Goal: Transaction & Acquisition: Purchase product/service

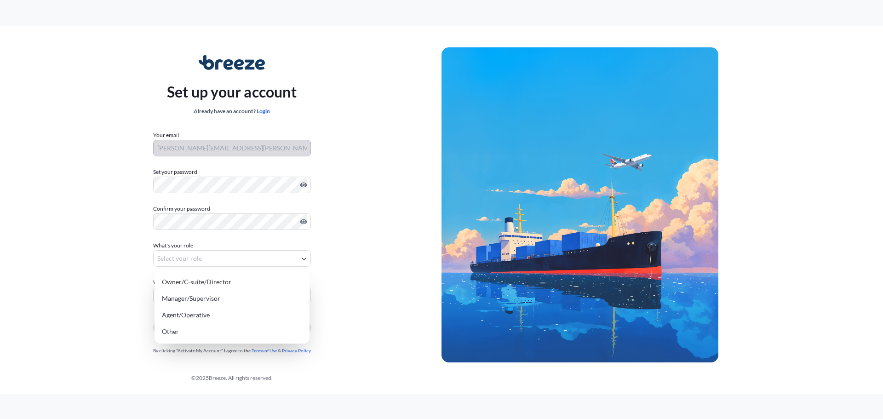
click at [230, 256] on body "Set up your account Already have an account? Login Your email sean.betts@verita…" at bounding box center [441, 209] width 883 height 419
click at [192, 287] on div "Owner/C-suite/Director" at bounding box center [232, 282] width 148 height 17
select select "owner/c-suite/director"
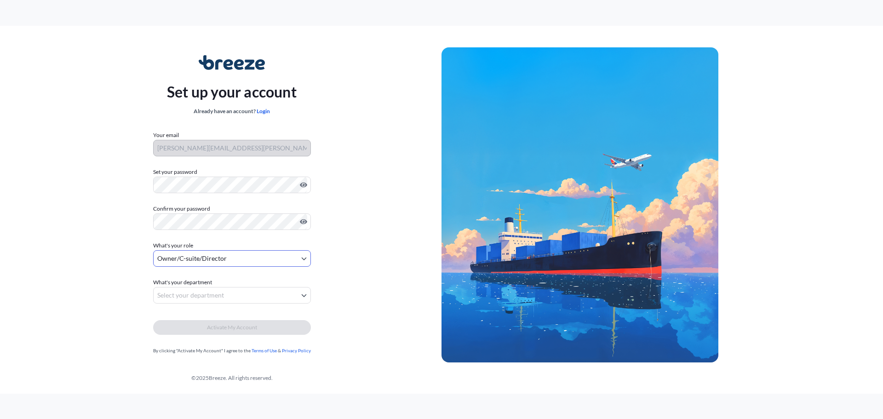
click at [207, 298] on body "Set up your account Already have an account? Login Your email sean.betts@verita…" at bounding box center [441, 209] width 883 height 419
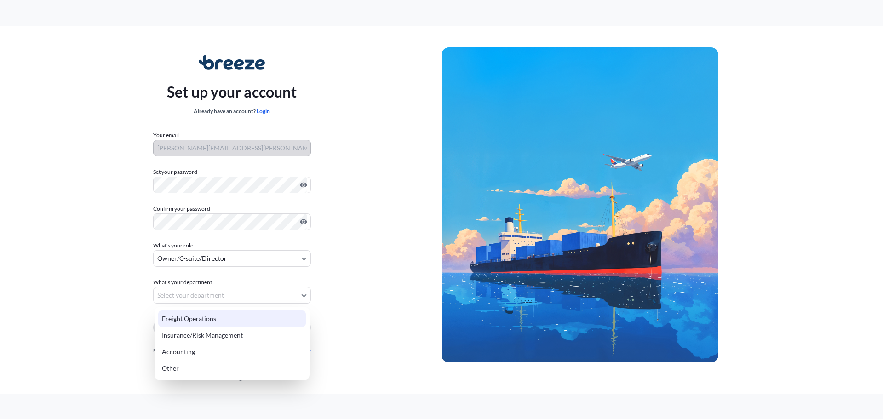
click at [188, 317] on div "Freight Operations" at bounding box center [232, 319] width 148 height 17
select select "freight operations"
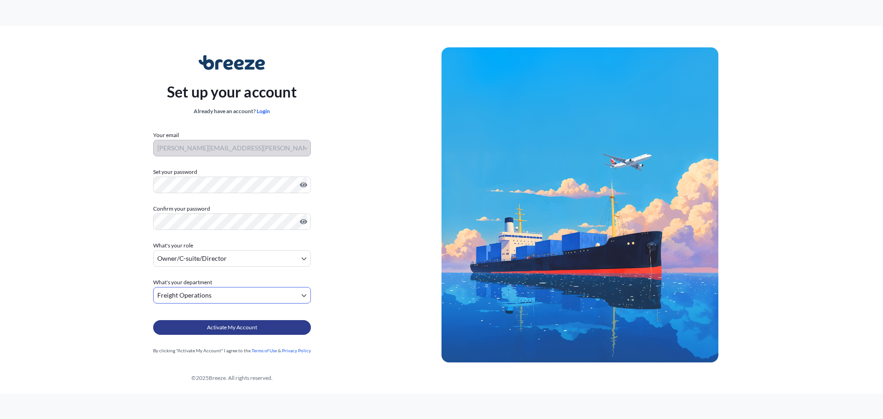
click at [216, 326] on span "Activate My Account" at bounding box center [232, 327] width 50 height 9
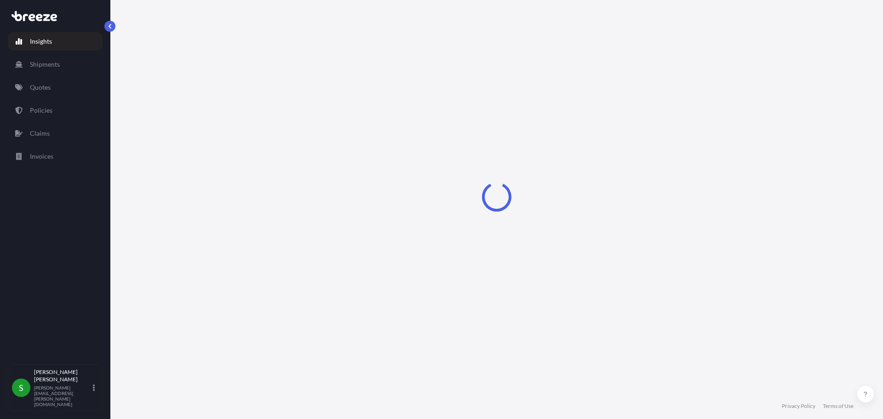
select select "2025"
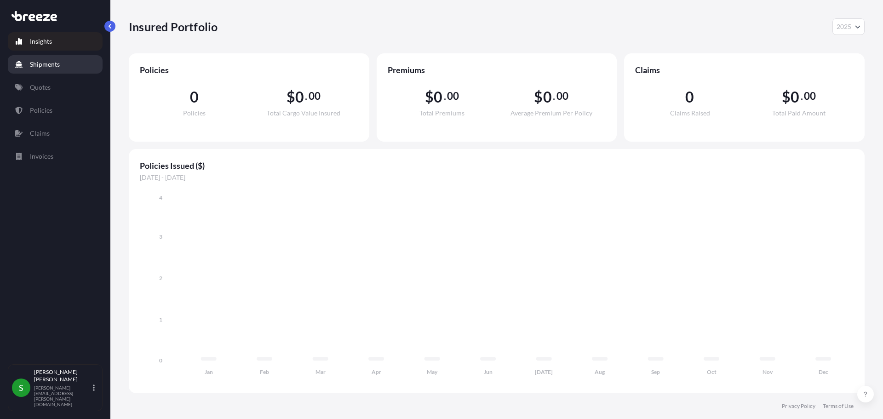
click at [42, 66] on p "Shipments" at bounding box center [45, 64] width 30 height 9
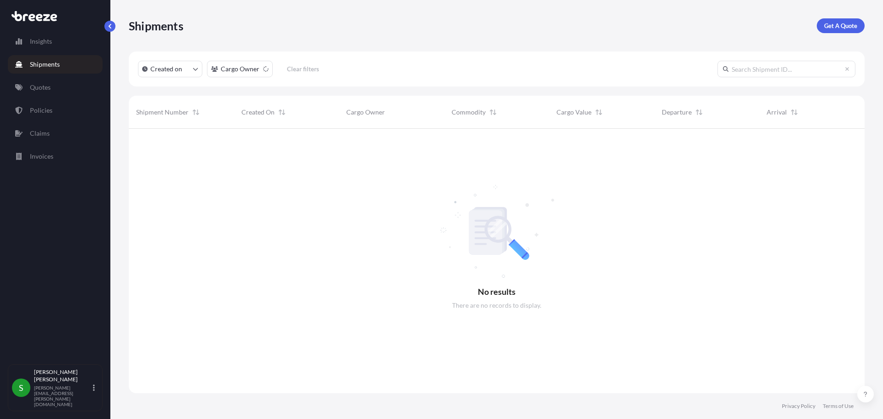
scroll to position [291, 729]
click at [847, 27] on p "Get A Quote" at bounding box center [840, 25] width 33 height 9
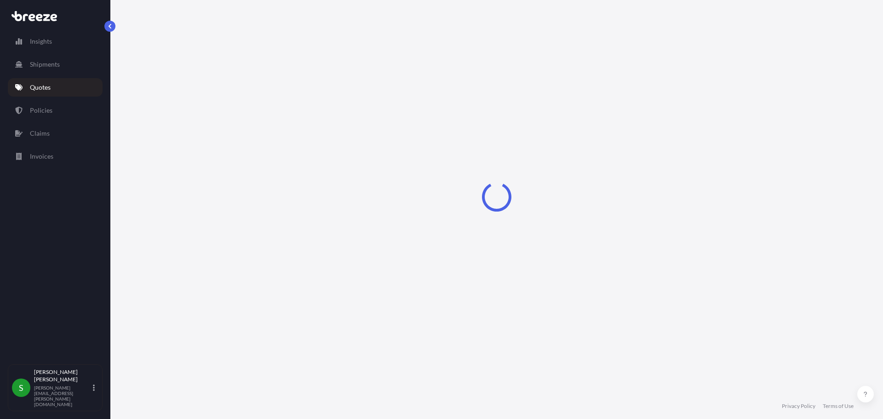
select select "Sea"
select select "1"
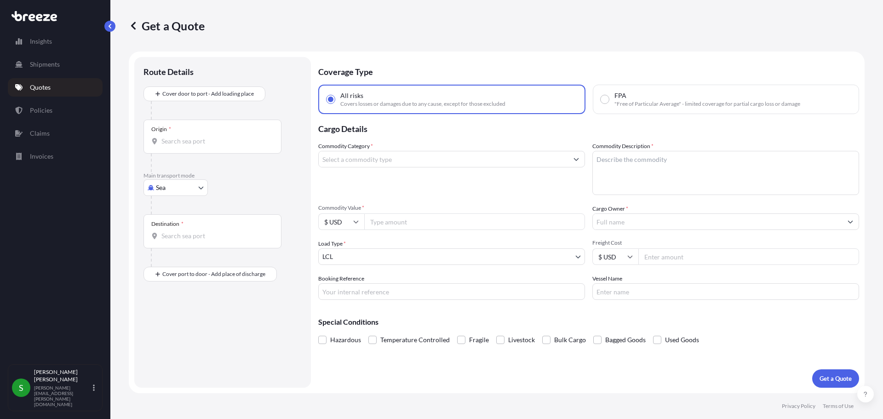
click at [606, 98] on input "FPA "Free of Particular Average" - limited coverage for partial cargo loss or d…" at bounding box center [605, 99] width 8 height 8
radio input "true"
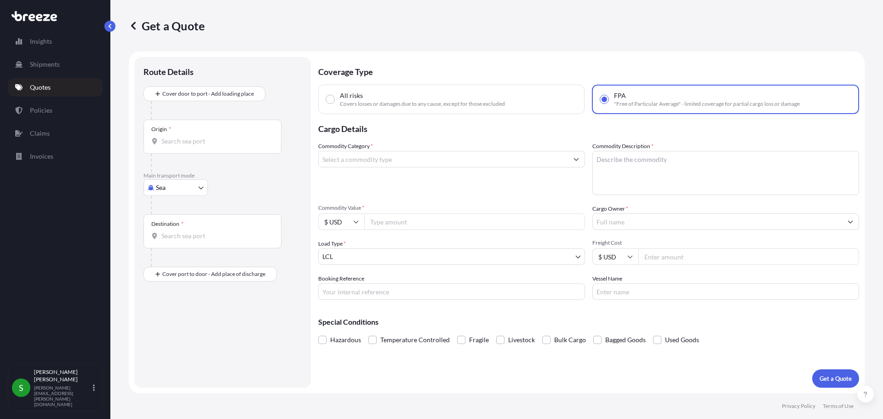
click at [404, 167] on div "Commodity Category *" at bounding box center [451, 168] width 267 height 53
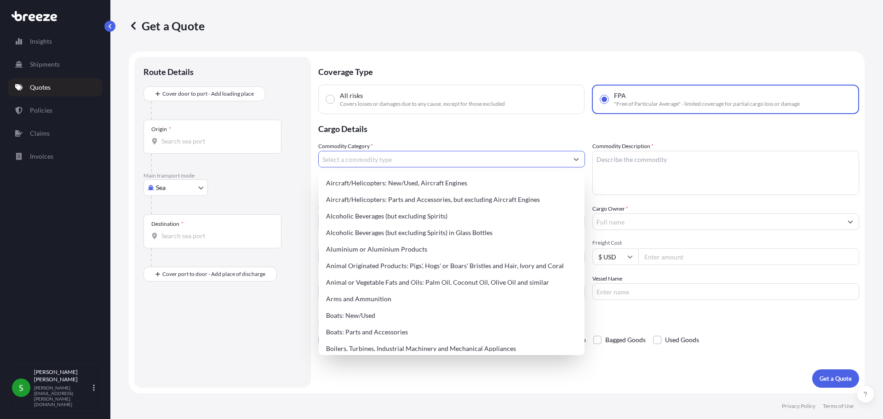
click at [401, 160] on input "Commodity Category *" at bounding box center [443, 159] width 249 height 17
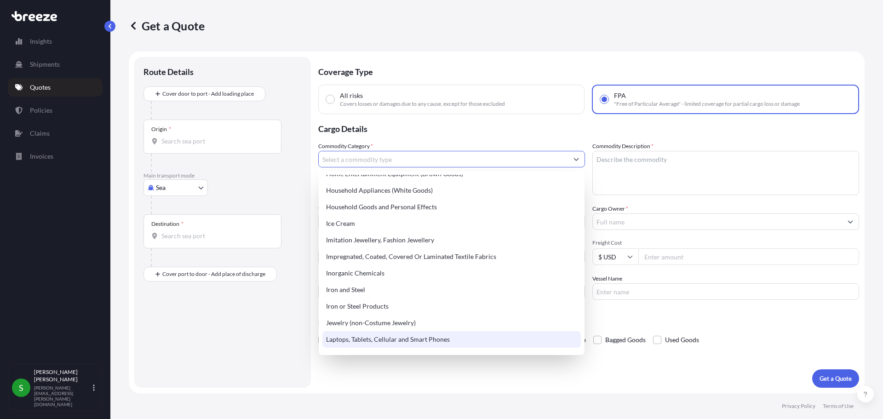
scroll to position [891, 0]
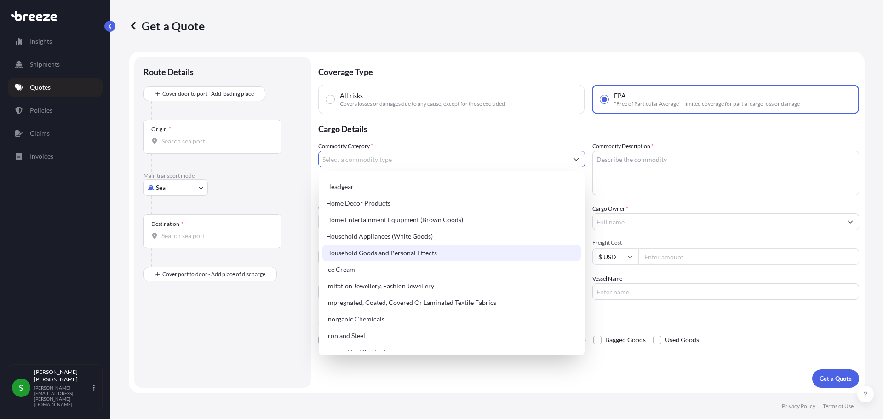
click at [362, 253] on div "Household Goods and Personal Effects" at bounding box center [452, 253] width 259 height 17
type input "Household Goods and Personal Effects"
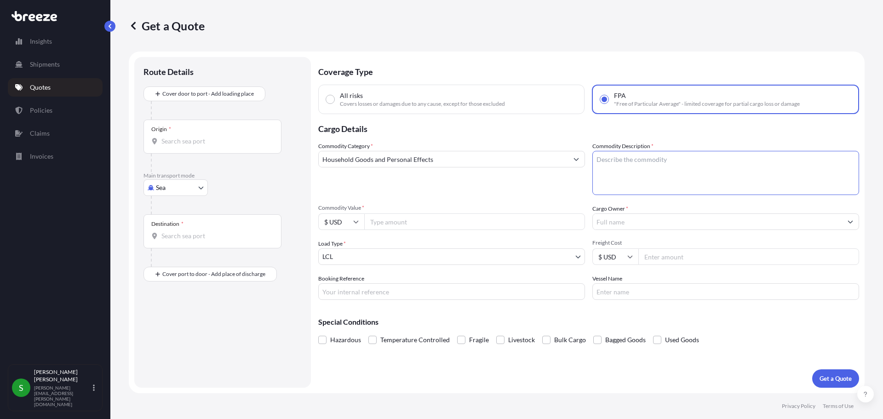
click at [661, 163] on textarea "Commodity Description *" at bounding box center [726, 173] width 267 height 44
drag, startPoint x: 633, startPoint y: 165, endPoint x: 648, endPoint y: 166, distance: 14.3
click at [633, 165] on textarea "Commodity Description *" at bounding box center [726, 173] width 267 height 44
paste textarea "USED HOUSEHOLD GOODS AND PERSONAL EFFECTS HS CODE: 9804.00 CARGO DIMS: 1@48 X 4…"
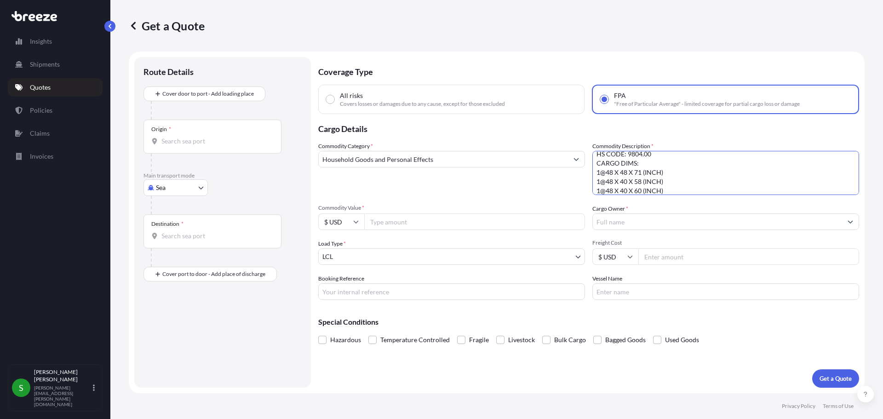
type textarea "USED HOUSEHOLD GOODS AND PERSONAL EFFECTS HS CODE: 9804.00 CARGO DIMS: 1@48 X 4…"
click at [383, 222] on input "Commodity Value *" at bounding box center [474, 221] width 221 height 17
click at [384, 220] on input "Commodity Value *" at bounding box center [474, 221] width 221 height 17
type input "21000.57"
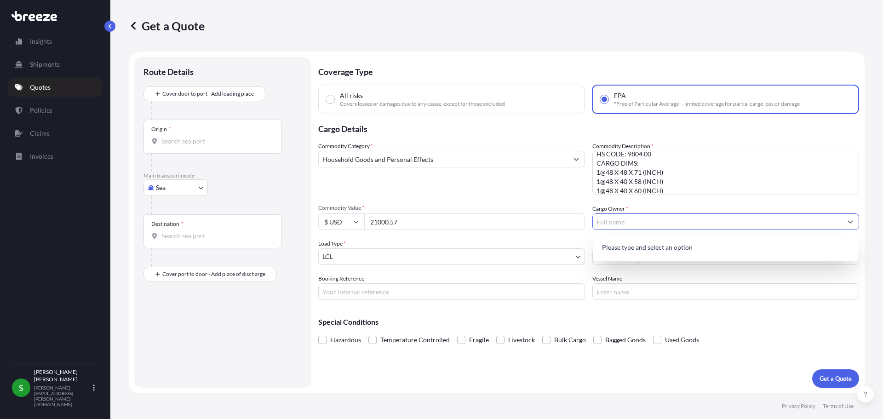
click at [622, 216] on input "Cargo Owner *" at bounding box center [717, 221] width 249 height 17
paste input "[PERSON_NAME] [STREET_ADDRESS][PERSON_NAME]"
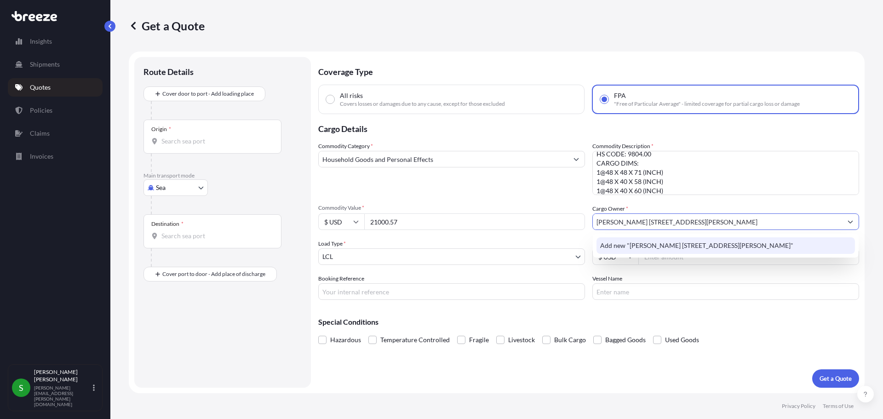
type input "[PERSON_NAME] [STREET_ADDRESS][PERSON_NAME]"
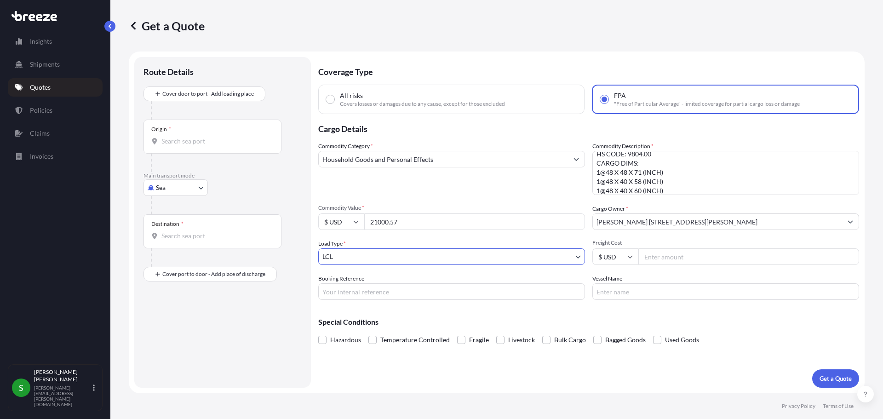
click at [745, 222] on input "[PERSON_NAME] [STREET_ADDRESS][PERSON_NAME]" at bounding box center [717, 221] width 249 height 17
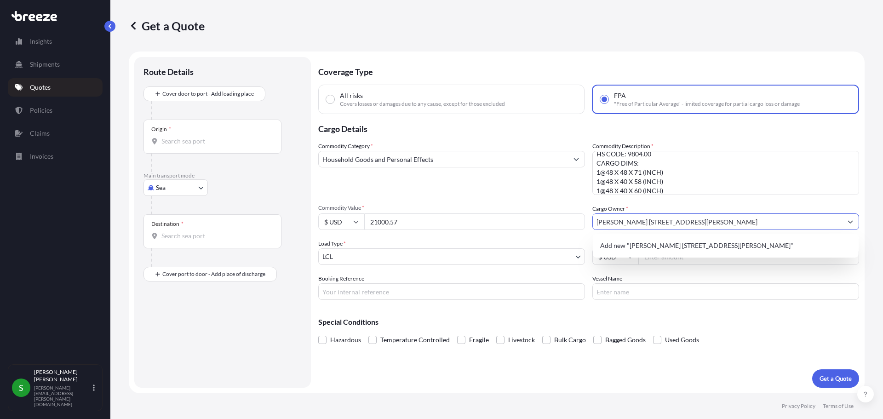
drag, startPoint x: 820, startPoint y: 221, endPoint x: 658, endPoint y: 220, distance: 161.9
click at [658, 220] on input "[PERSON_NAME] [STREET_ADDRESS][PERSON_NAME]" at bounding box center [717, 221] width 249 height 17
type input "[PERSON_NAME]"
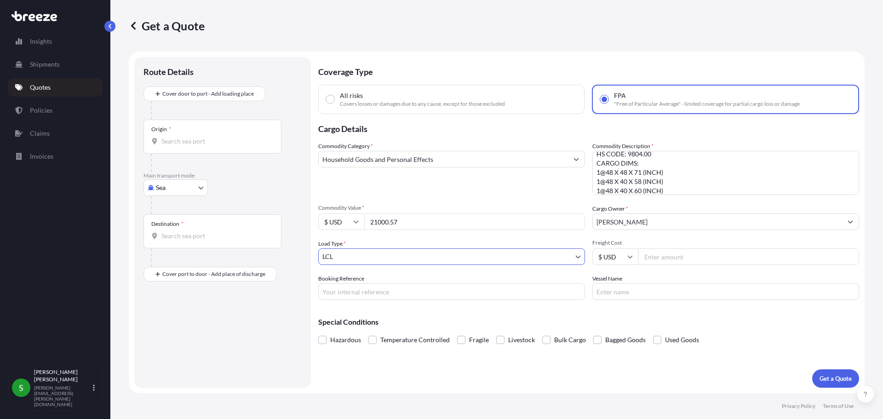
click at [413, 253] on body "1 option available. Insights Shipments Quotes Policies Claims Invoices S [PERSO…" at bounding box center [441, 209] width 883 height 419
click at [667, 257] on input "Freight Cost" at bounding box center [749, 256] width 221 height 17
click at [660, 258] on input "Freight Cost" at bounding box center [749, 256] width 221 height 17
click at [689, 258] on input "Freight Cost" at bounding box center [749, 256] width 221 height 17
type input "2645"
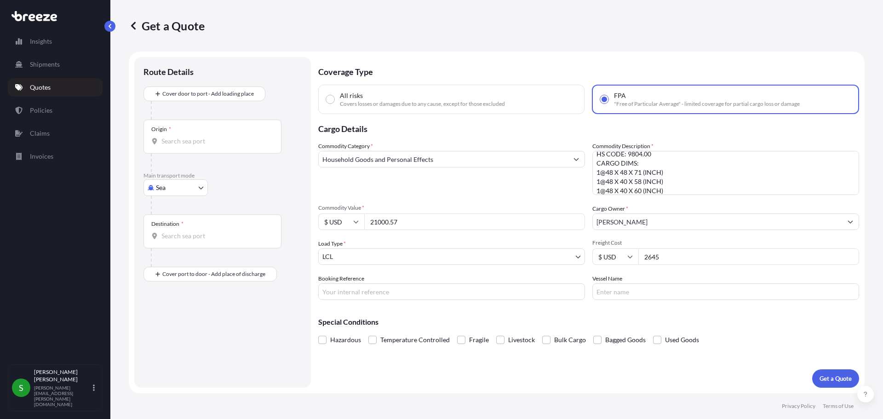
click at [369, 293] on input "Booking Reference" at bounding box center [451, 291] width 267 height 17
paste input "OE-25080045"
type input "OE-25080045"
click at [602, 292] on input "Vessel Name" at bounding box center [726, 291] width 267 height 17
type input "c"
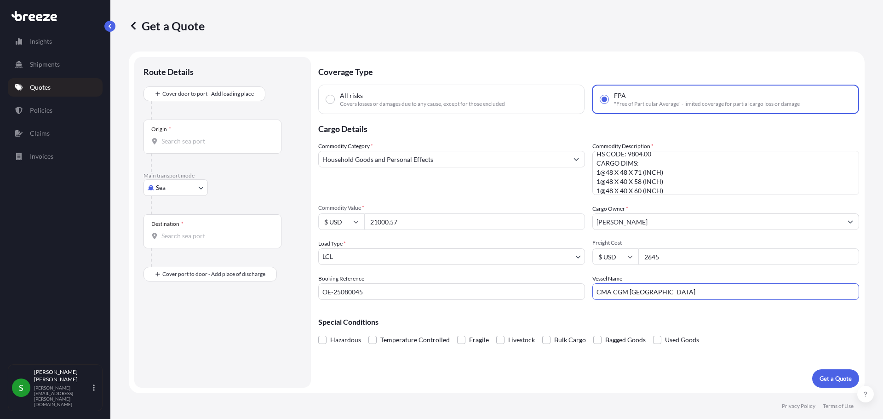
type input "CMA CGM [GEOGRAPHIC_DATA]"
click at [734, 340] on div "Hazardous Temperature Controlled Fragile Livestock Bulk Cargo Bagged Goods Used…" at bounding box center [588, 340] width 541 height 14
click at [830, 381] on p "Get a Quote" at bounding box center [836, 378] width 32 height 9
click at [186, 135] on div "Origin *" at bounding box center [213, 137] width 138 height 34
click at [186, 137] on input "Origin * Please select an origin" at bounding box center [215, 141] width 109 height 9
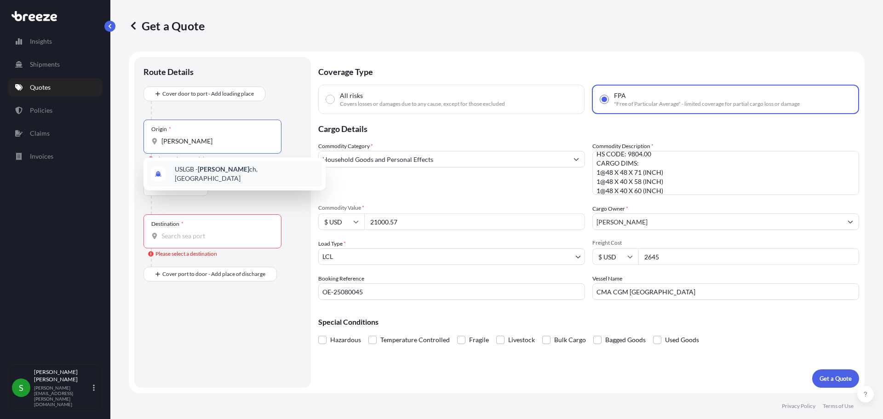
click at [190, 174] on span "USLGB - [PERSON_NAME] ch, [GEOGRAPHIC_DATA]" at bounding box center [247, 174] width 144 height 18
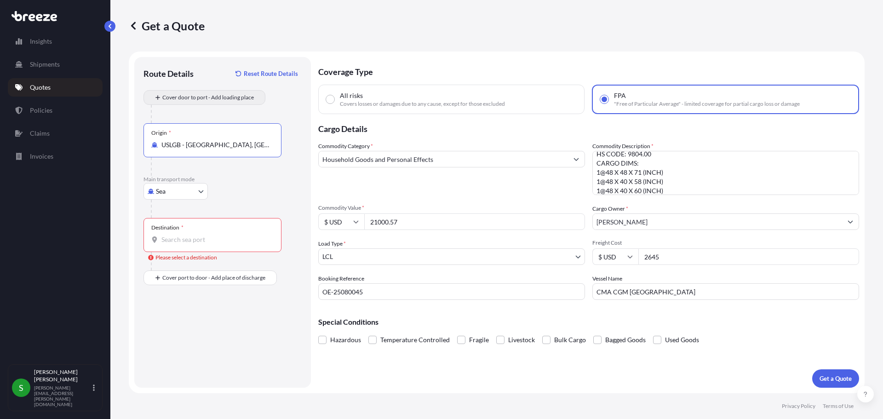
type input "USLGB - [GEOGRAPHIC_DATA], [GEOGRAPHIC_DATA]"
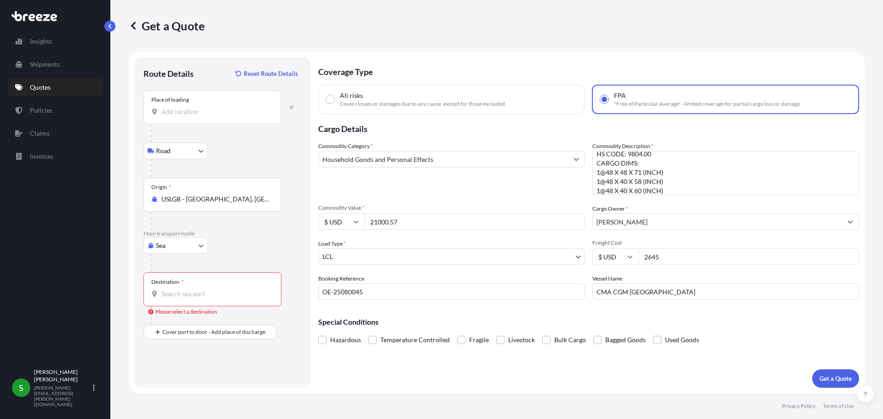
click at [196, 116] on div "Place of loading" at bounding box center [213, 107] width 138 height 34
click at [196, 116] on input "Place of loading" at bounding box center [215, 111] width 109 height 9
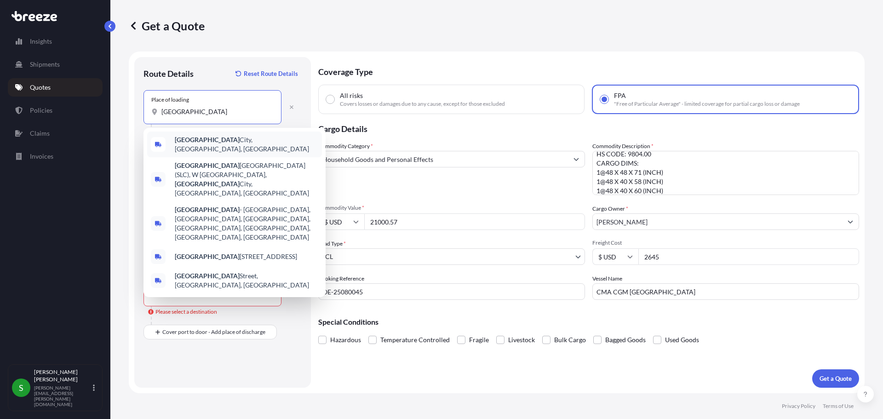
click at [198, 140] on b "[GEOGRAPHIC_DATA]" at bounding box center [207, 140] width 65 height 8
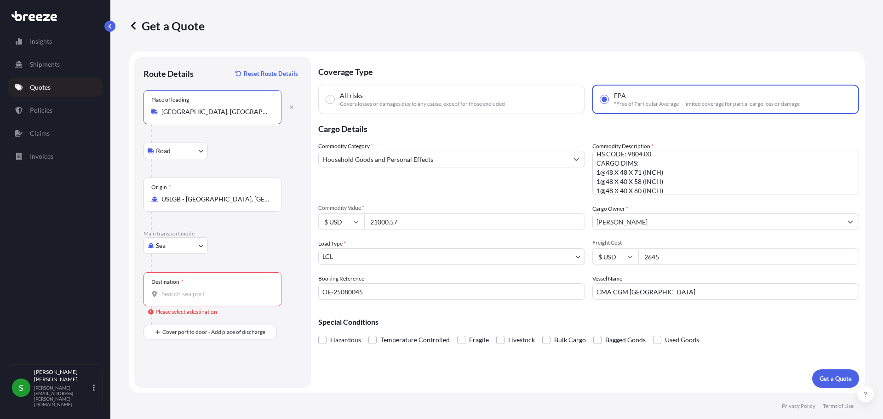
drag, startPoint x: 233, startPoint y: 112, endPoint x: 164, endPoint y: 111, distance: 69.0
click at [164, 111] on input "[GEOGRAPHIC_DATA], [GEOGRAPHIC_DATA], [GEOGRAPHIC_DATA]" at bounding box center [215, 111] width 109 height 9
click at [234, 114] on input "[GEOGRAPHIC_DATA], [GEOGRAPHIC_DATA], [GEOGRAPHIC_DATA]" at bounding box center [215, 111] width 109 height 9
type input "[GEOGRAPHIC_DATA], [GEOGRAPHIC_DATA], [GEOGRAPHIC_DATA]"
click at [289, 111] on button "button" at bounding box center [292, 107] width 20 height 15
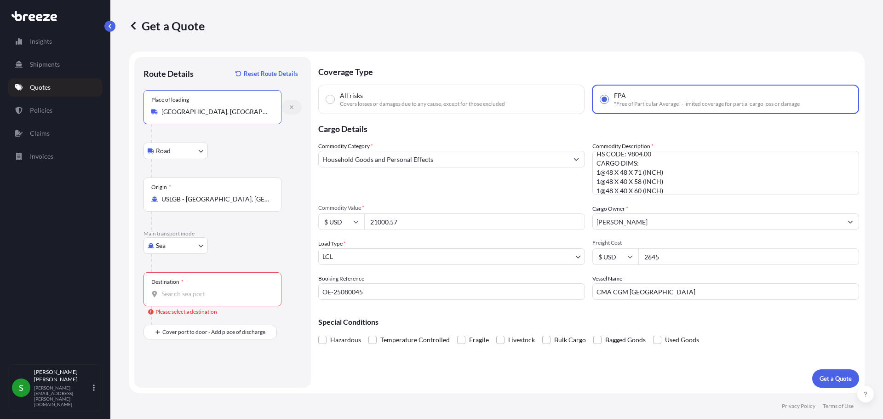
select select "Road"
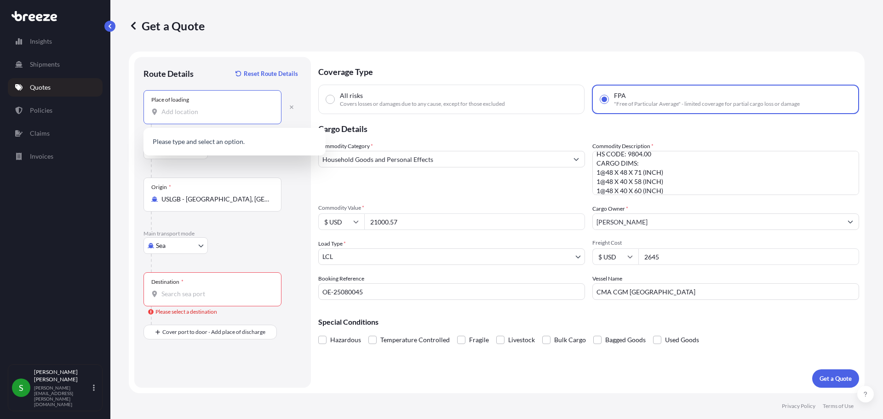
click at [202, 114] on input "Place of loading" at bounding box center [215, 111] width 109 height 9
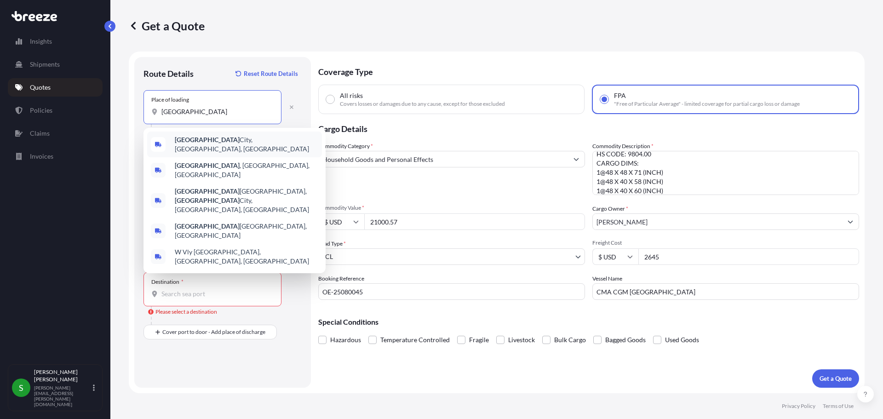
click at [202, 144] on b "[GEOGRAPHIC_DATA]" at bounding box center [207, 140] width 65 height 8
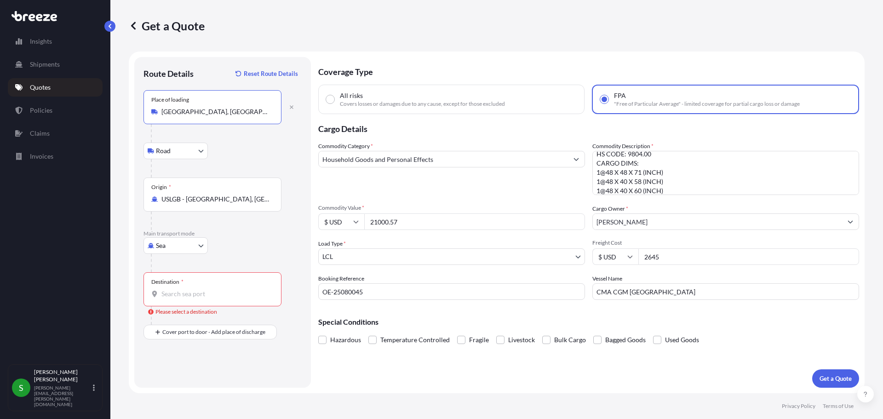
type input "[GEOGRAPHIC_DATA], [GEOGRAPHIC_DATA], [GEOGRAPHIC_DATA]"
click at [167, 293] on input "Destination * Please select a destination" at bounding box center [215, 293] width 109 height 9
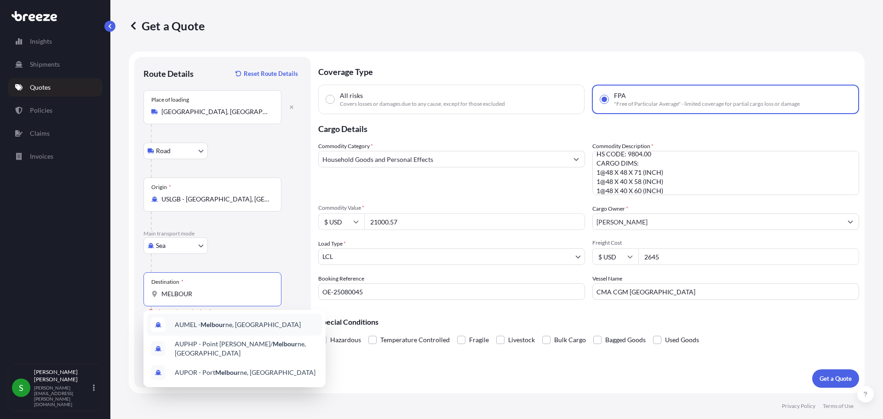
click at [193, 325] on span "AUMEL - Melbour ne, [GEOGRAPHIC_DATA]" at bounding box center [238, 324] width 126 height 9
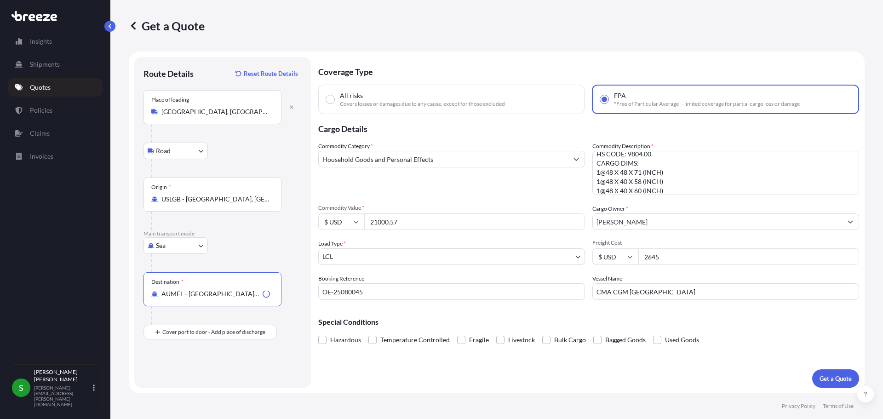
type input "AUMEL - [GEOGRAPHIC_DATA], [GEOGRAPHIC_DATA]"
click at [569, 381] on div "Coverage Type All risks Covers losses or damages due to any cause, except for t…" at bounding box center [588, 222] width 541 height 331
click at [841, 376] on p "Get a Quote" at bounding box center [836, 378] width 32 height 9
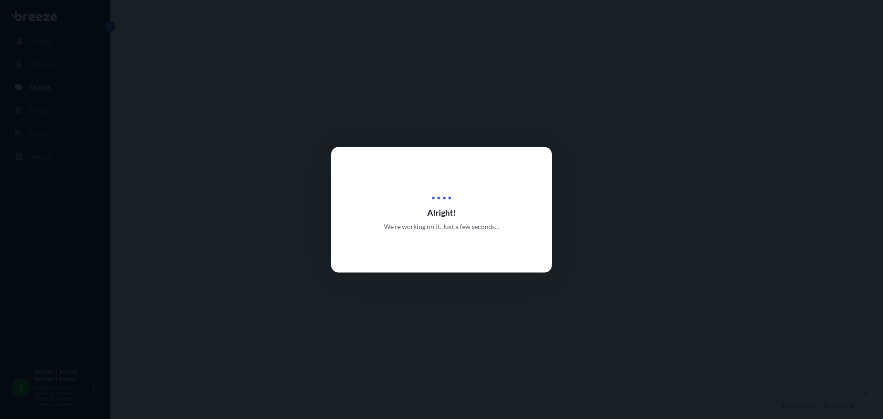
select select "Road"
select select "Sea"
select select "1"
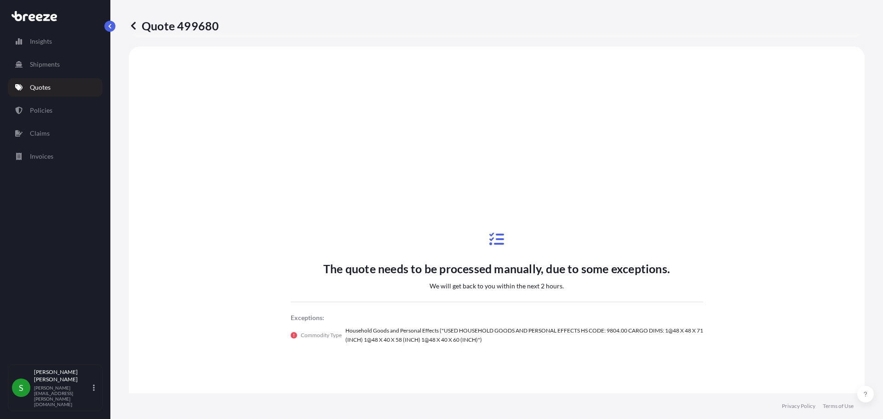
scroll to position [334, 0]
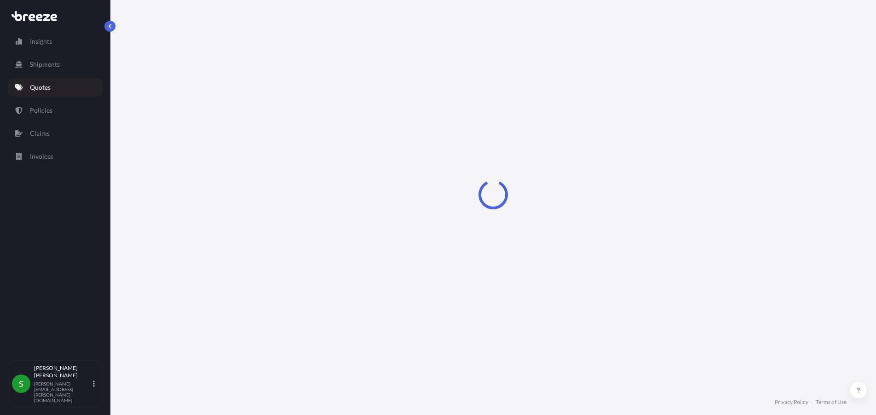
select select "Road"
select select "Sea"
select select "1"
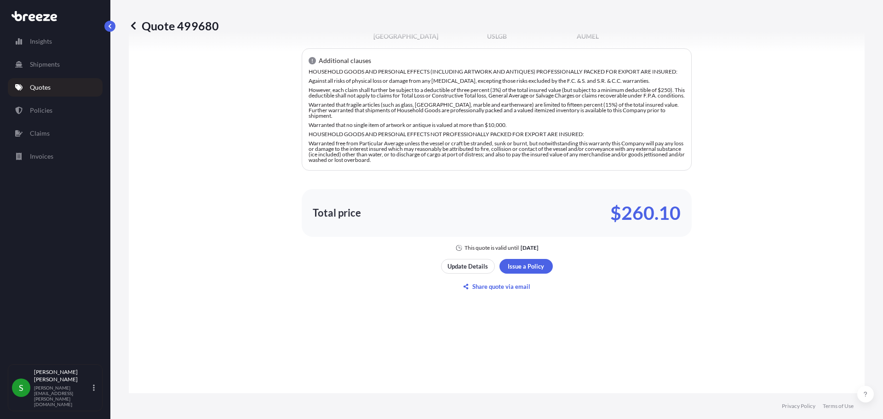
scroll to position [656, 0]
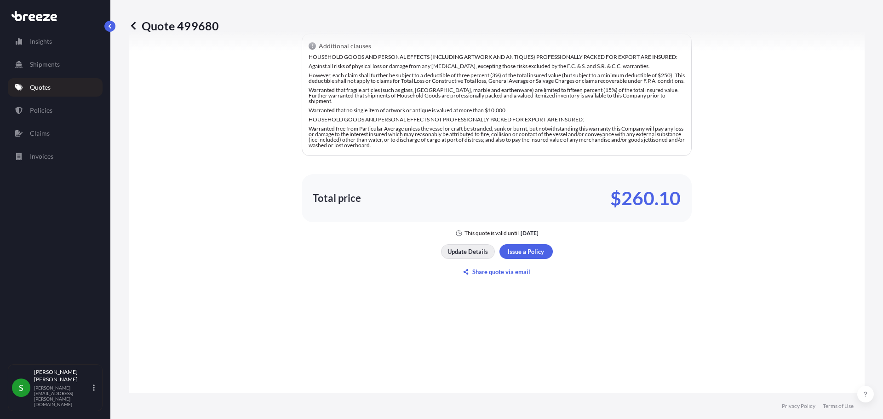
click at [460, 253] on p "Update Details" at bounding box center [468, 251] width 40 height 9
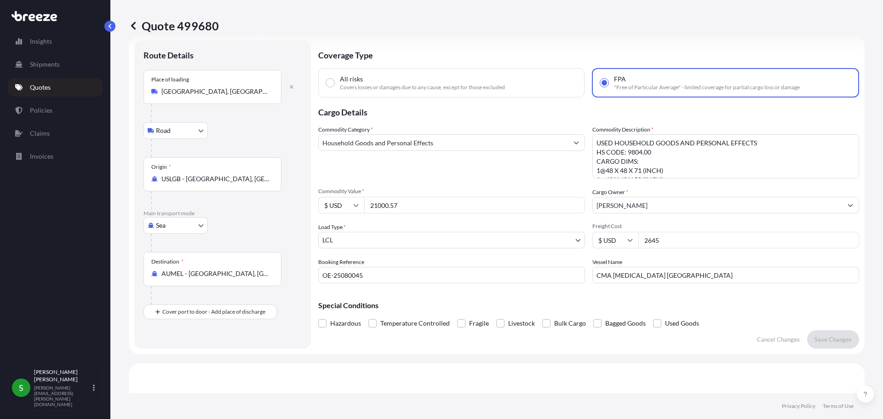
scroll to position [15, 0]
drag, startPoint x: 678, startPoint y: 242, endPoint x: 603, endPoint y: 242, distance: 75.5
click at [605, 242] on div "$ USD 2645" at bounding box center [726, 242] width 267 height 17
click at [831, 345] on p "Save Changes" at bounding box center [833, 341] width 37 height 9
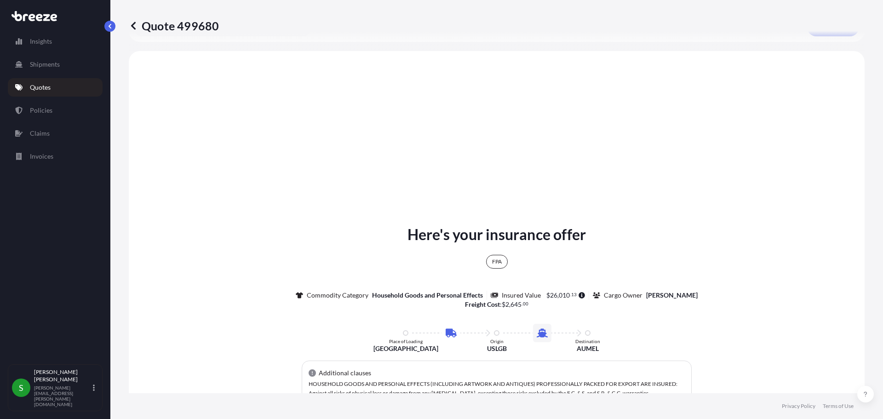
scroll to position [334, 0]
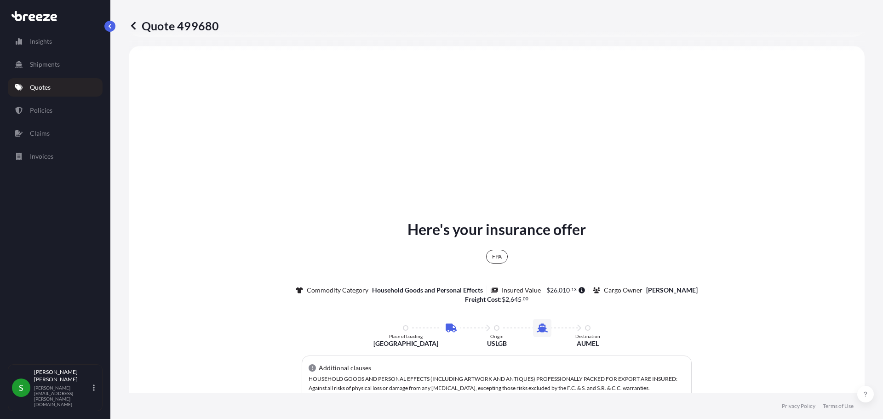
select select "Road"
select select "Sea"
select select "1"
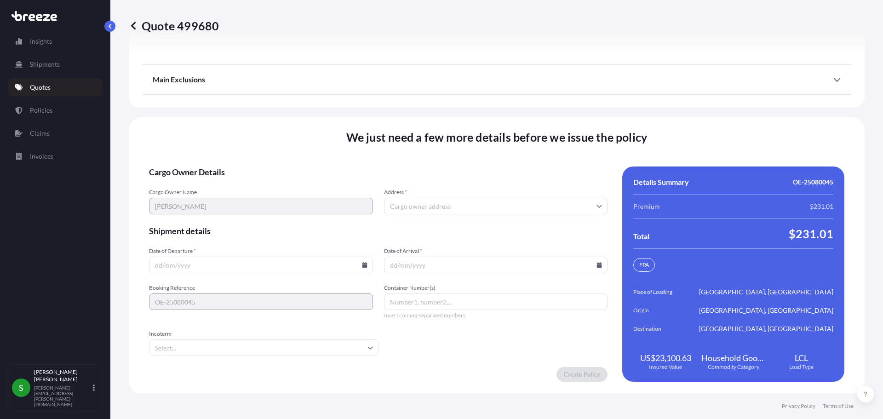
scroll to position [1319, 0]
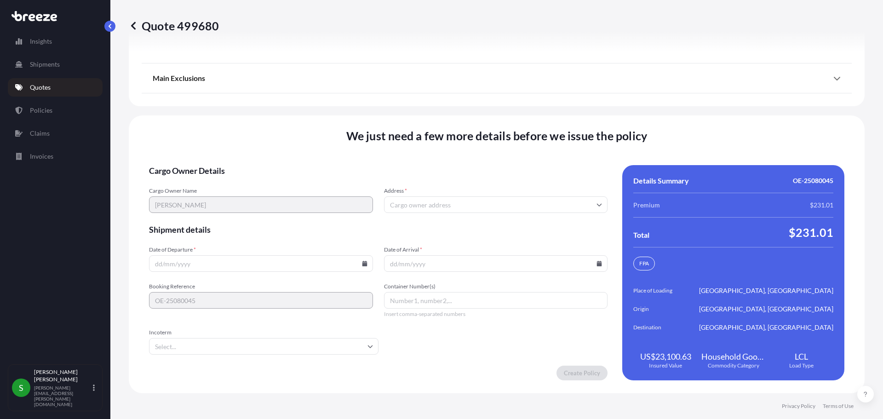
click at [417, 202] on input "Address *" at bounding box center [496, 204] width 224 height 17
click at [407, 201] on input "Address *" at bounding box center [496, 204] width 224 height 17
click at [403, 205] on input "Address *" at bounding box center [496, 204] width 224 height 17
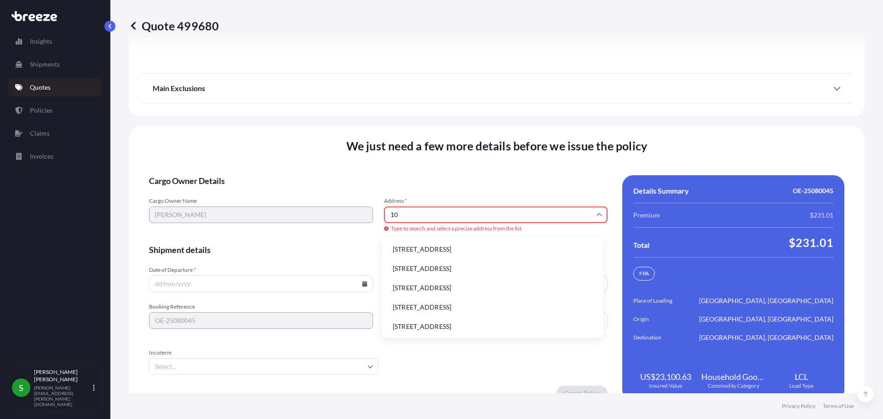
type input "1"
click at [449, 267] on li "100 Cubitt Street, Cremorne VIC, Australia" at bounding box center [493, 268] width 214 height 17
type input "100 Cubitt St, Cremorne VIC 3121, Australia"
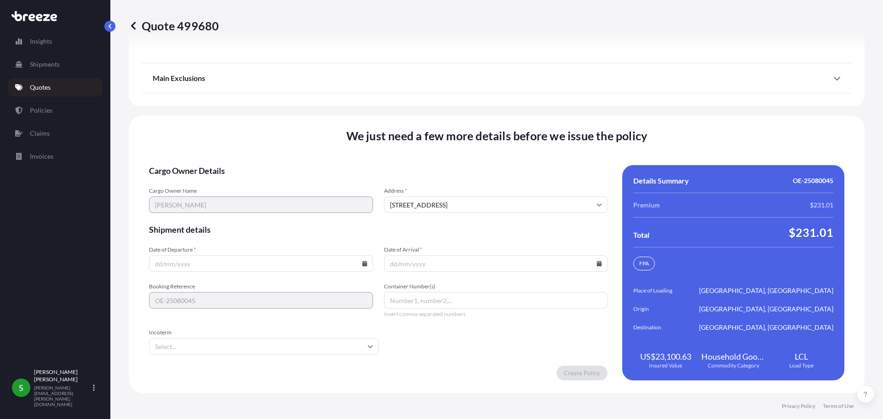
click at [216, 266] on input "Date of Departure *" at bounding box center [261, 263] width 224 height 17
click at [364, 261] on icon at bounding box center [365, 264] width 6 height 6
click at [197, 180] on button "15" at bounding box center [195, 181] width 15 height 15
type input "15/09/2025"
click at [491, 266] on input "Date of Arrival *" at bounding box center [496, 263] width 224 height 17
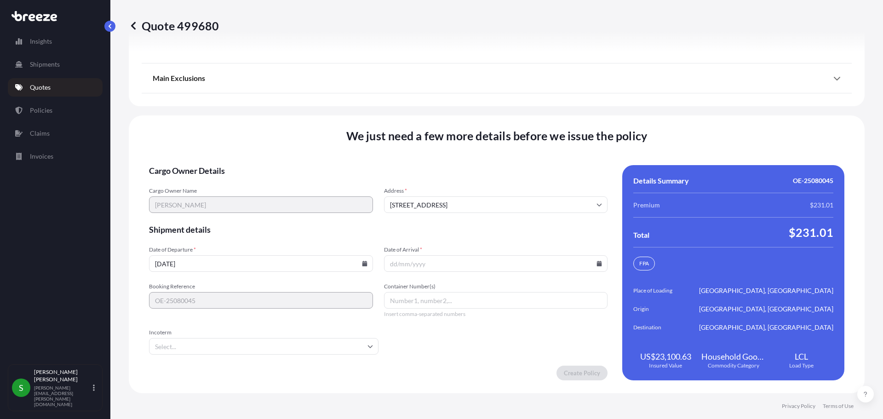
click at [597, 263] on icon at bounding box center [600, 264] width 6 height 6
click at [554, 108] on icon at bounding box center [555, 109] width 4 height 6
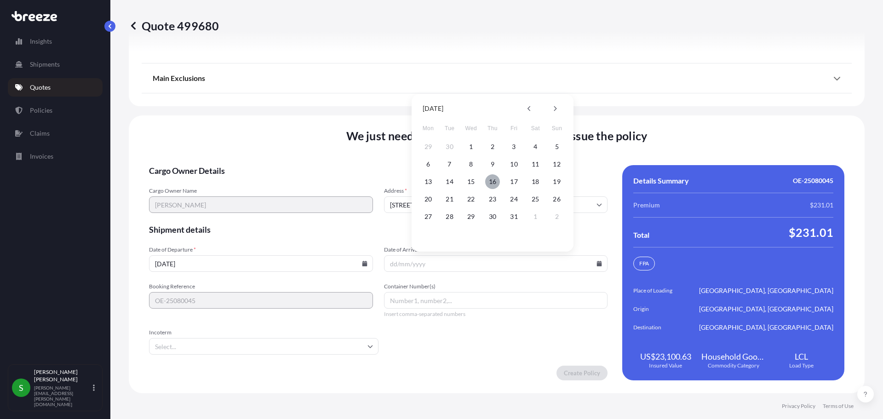
click at [488, 179] on button "16" at bounding box center [492, 181] width 15 height 15
type input "16/10/2025"
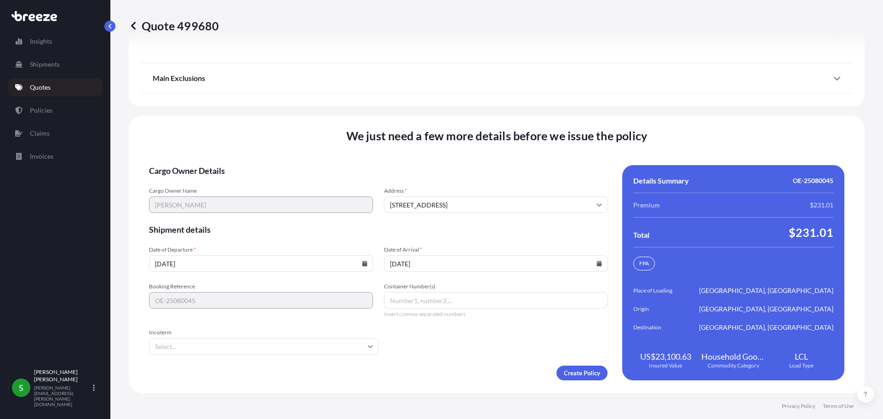
click at [429, 302] on input "Container Number(s)" at bounding box center [496, 300] width 224 height 17
click at [426, 302] on input "Container Number(s)" at bounding box center [496, 300] width 224 height 17
click at [419, 299] on input "Container Number(s)" at bounding box center [496, 300] width 224 height 17
paste input "FFAU7341763"
type input "FFAU7341763"
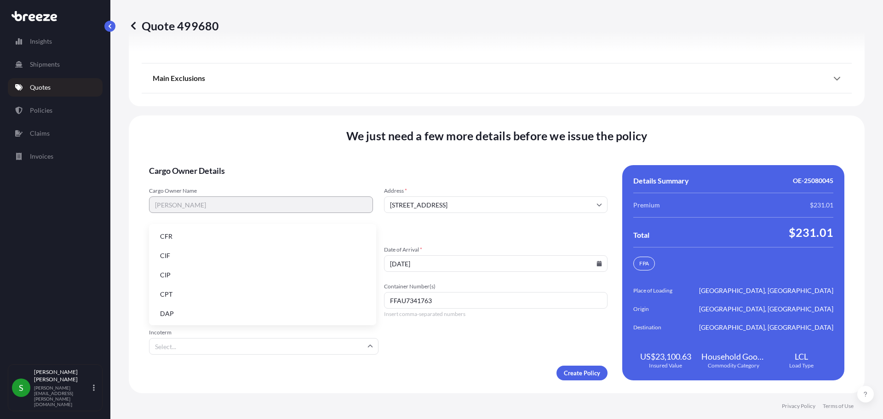
click at [372, 345] on input "Incoterm" at bounding box center [264, 346] width 230 height 17
click at [218, 256] on li "CIF" at bounding box center [263, 255] width 220 height 17
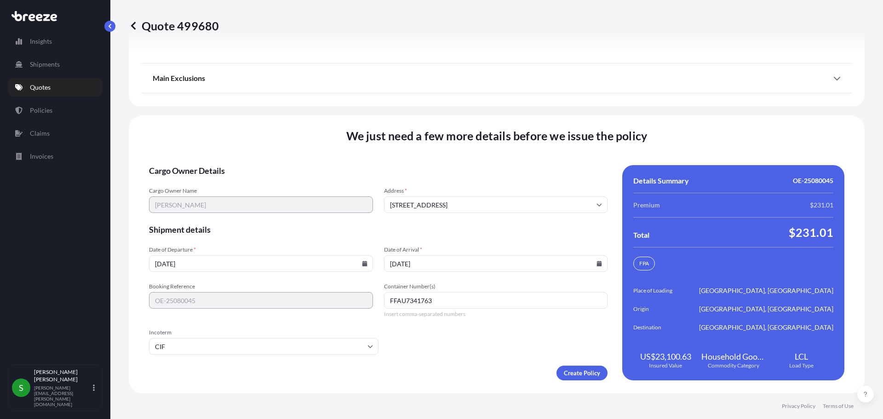
click at [452, 349] on form "Cargo Owner Details Cargo Owner Name KENDALL STAUFFER Address * 100 Cubitt St, …" at bounding box center [378, 272] width 459 height 215
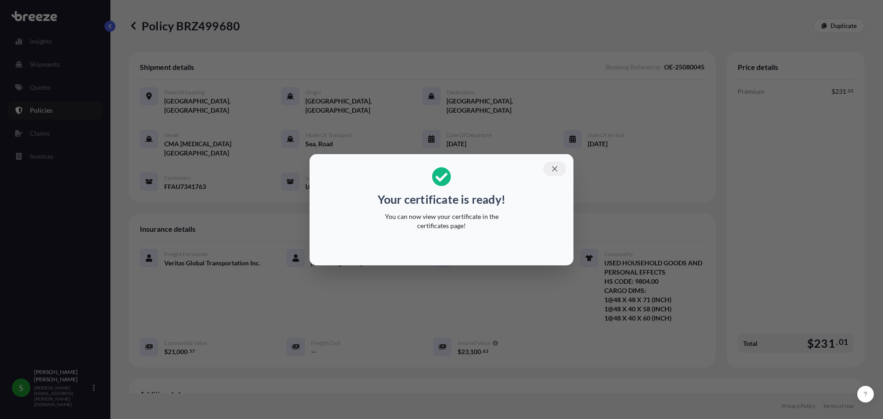
click at [555, 168] on icon "button" at bounding box center [554, 168] width 5 height 5
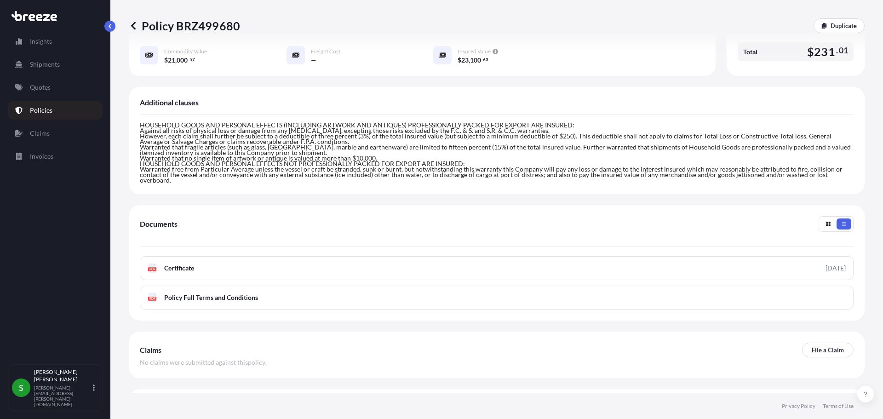
scroll to position [299, 0]
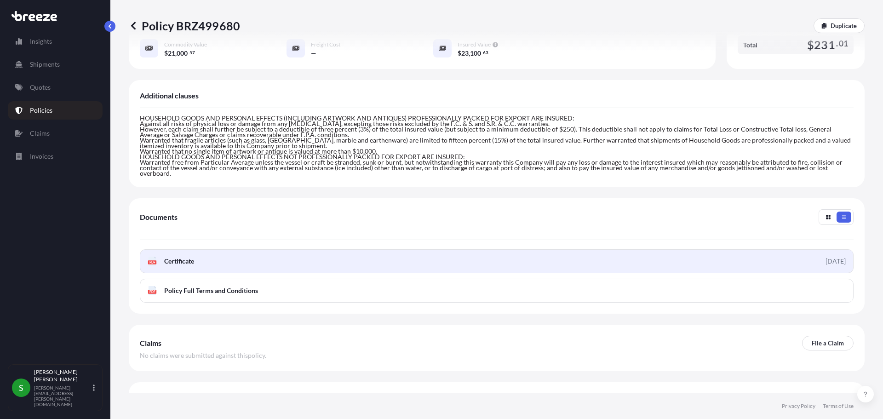
click at [288, 249] on link "PDF Certificate 2025-09-23" at bounding box center [497, 261] width 714 height 24
